Goal: Information Seeking & Learning: Learn about a topic

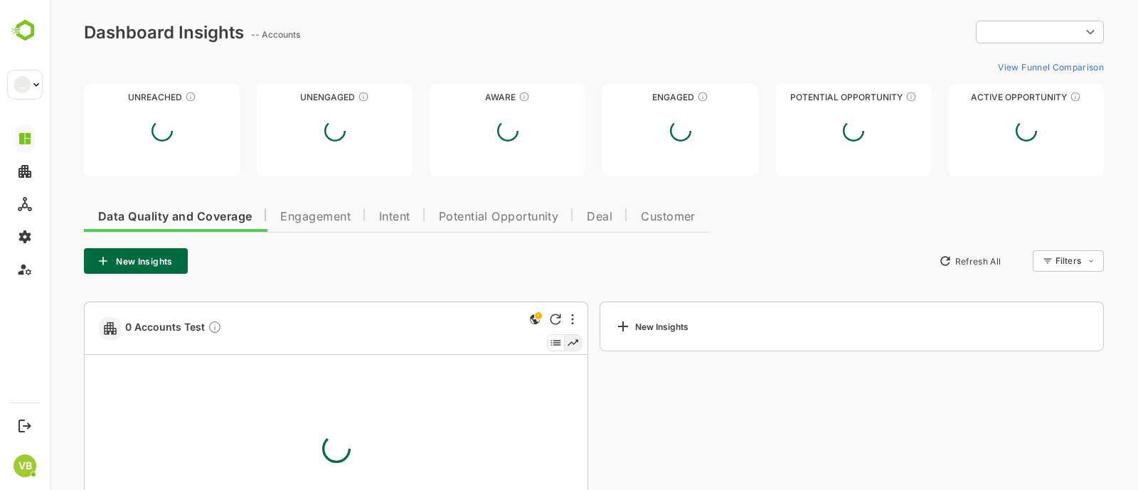
type input "**********"
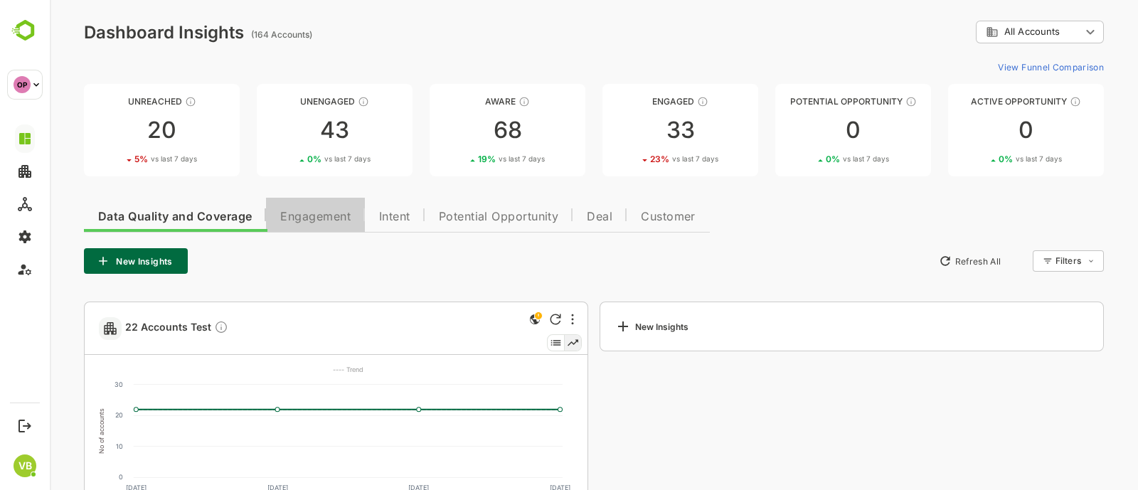
click at [309, 221] on span "Engagement" at bounding box center [315, 216] width 70 height 11
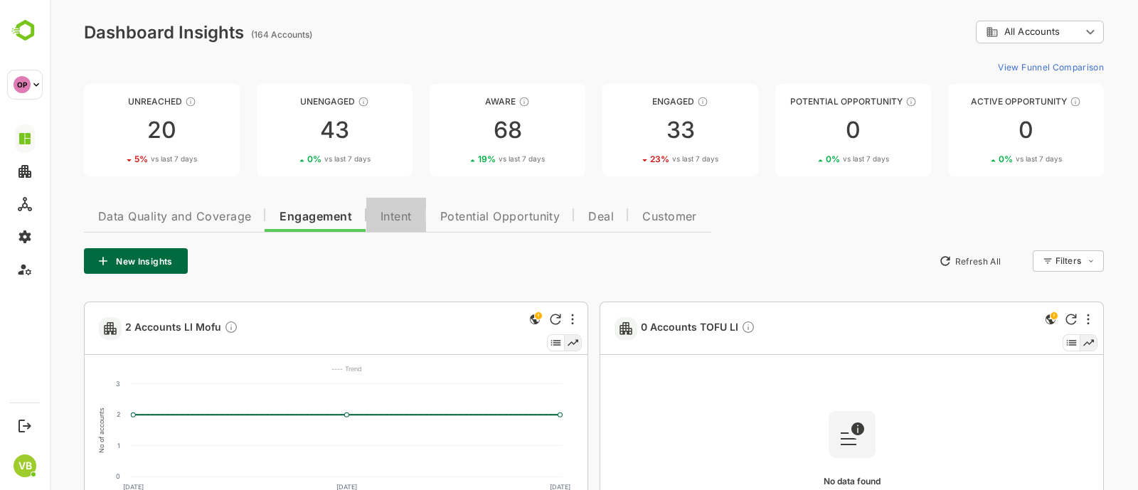
click at [396, 217] on span "Intent" at bounding box center [396, 216] width 31 height 11
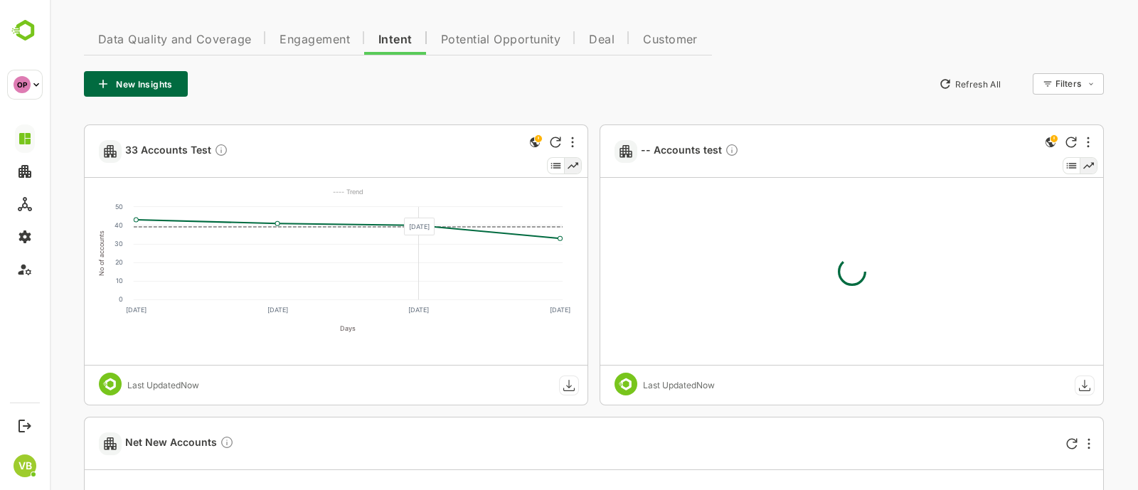
scroll to position [179, 0]
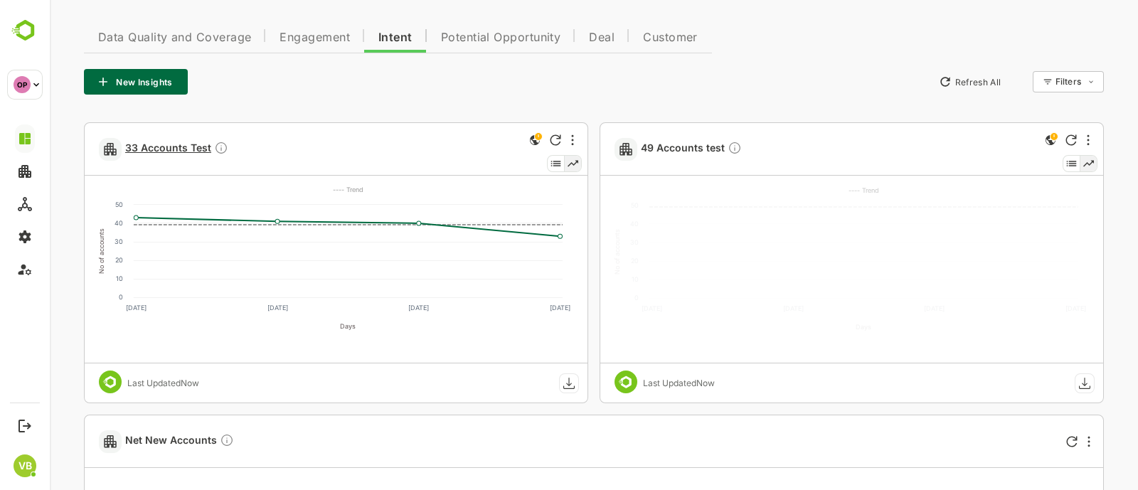
click at [181, 144] on span "33 Accounts Test" at bounding box center [176, 149] width 103 height 16
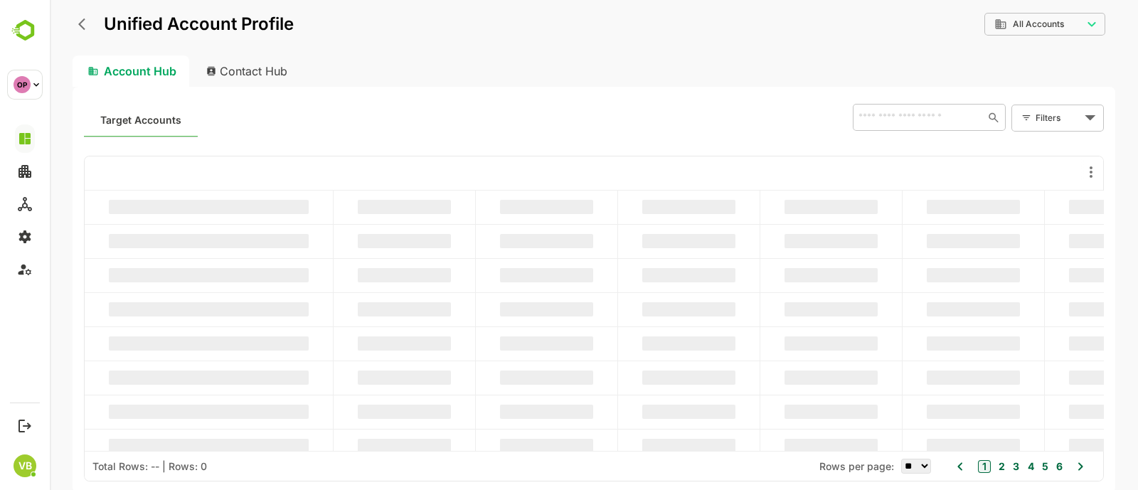
scroll to position [0, 0]
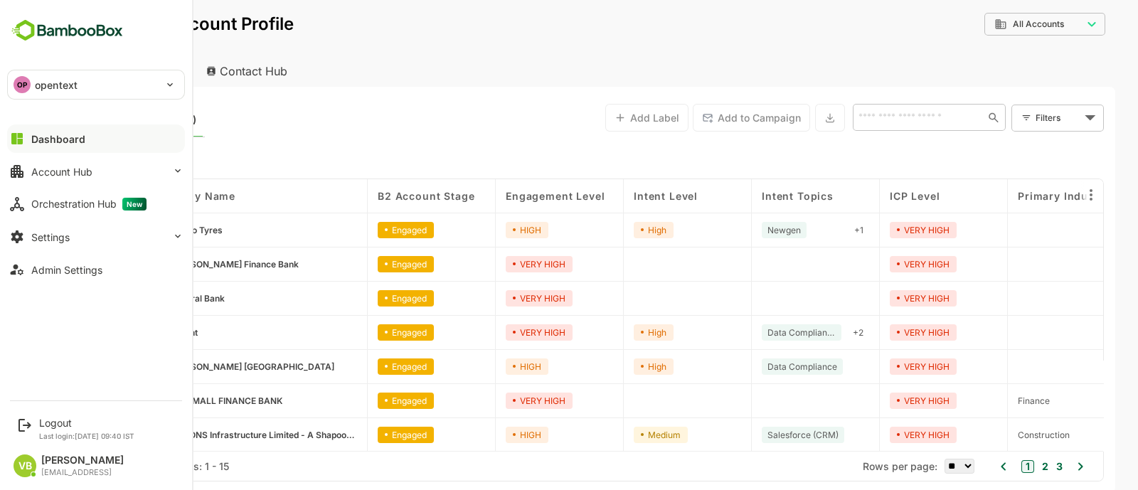
click at [63, 137] on div "Dashboard" at bounding box center [58, 139] width 54 height 12
click at [50, 36] on img at bounding box center [67, 30] width 120 height 27
click at [102, 17] on img at bounding box center [67, 30] width 120 height 27
click at [53, 21] on img at bounding box center [67, 30] width 120 height 27
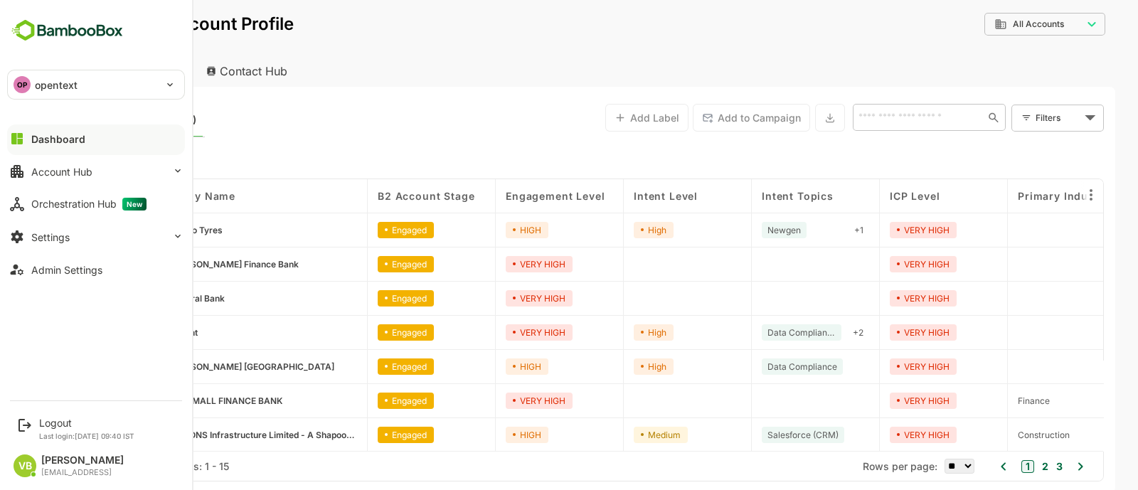
click at [68, 143] on div "Dashboard" at bounding box center [58, 139] width 54 height 12
click at [51, 137] on div "Dashboard" at bounding box center [58, 139] width 54 height 12
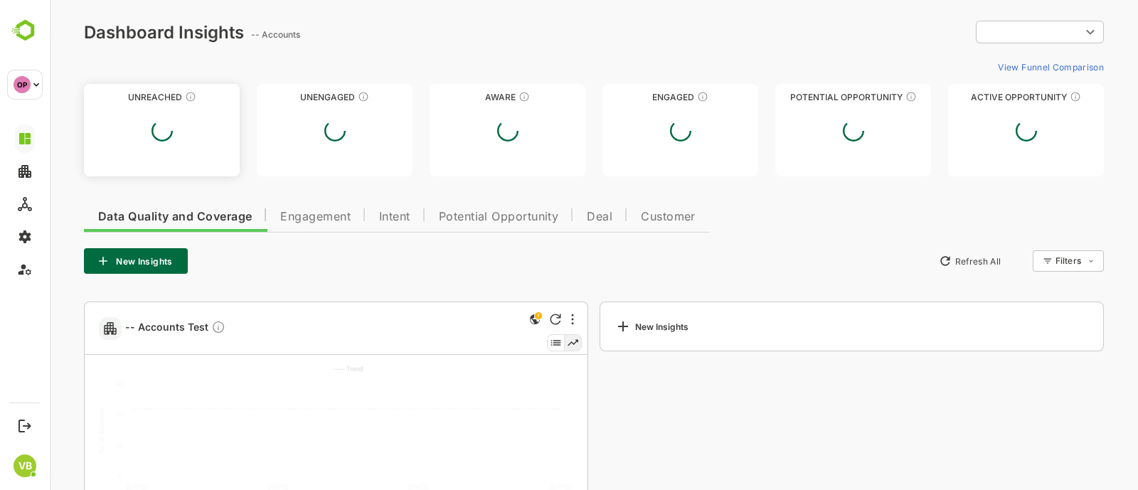
type input "**********"
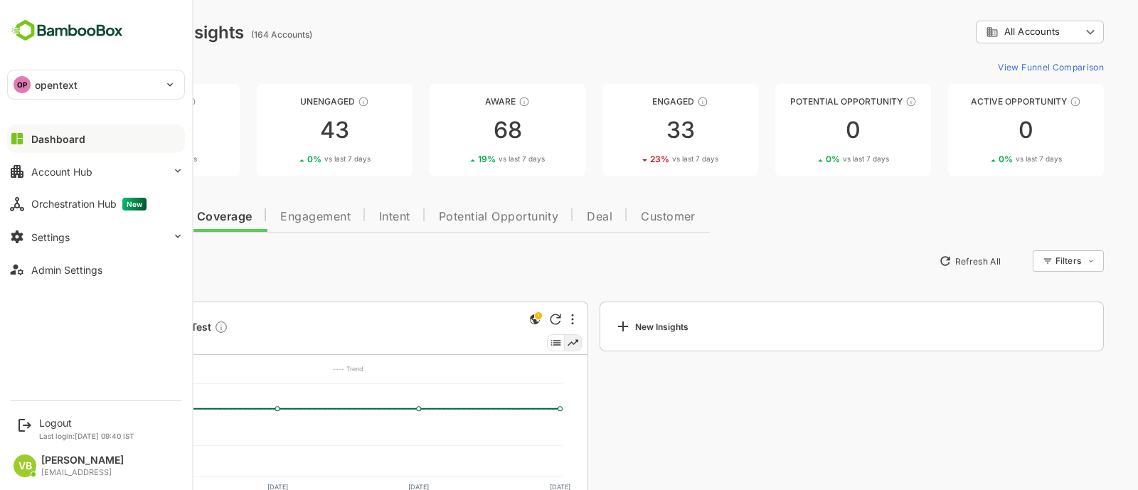
click at [43, 86] on p "opentext" at bounding box center [56, 85] width 43 height 15
